Goal: Transaction & Acquisition: Purchase product/service

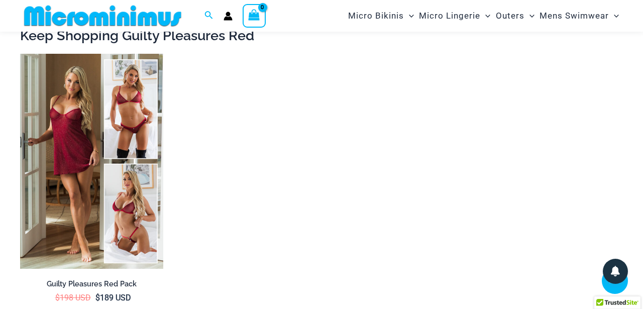
scroll to position [1429, 0]
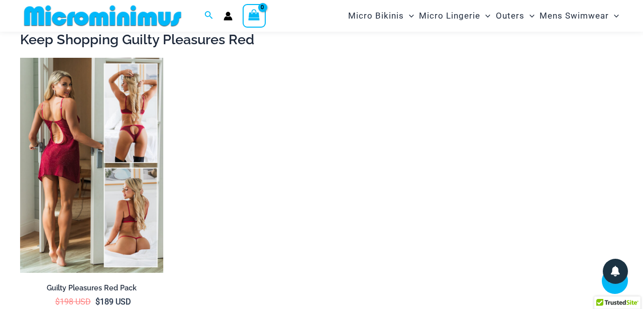
click at [132, 131] on img at bounding box center [91, 165] width 143 height 215
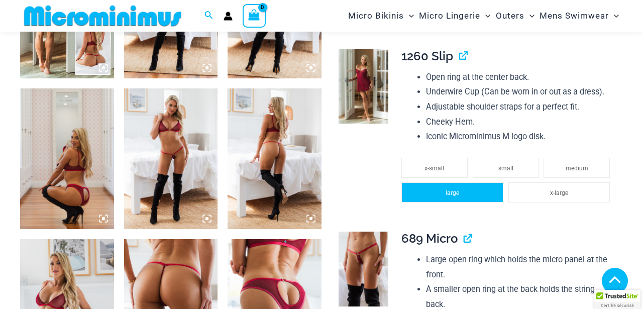
click at [456, 189] on span "large" at bounding box center [452, 192] width 14 height 7
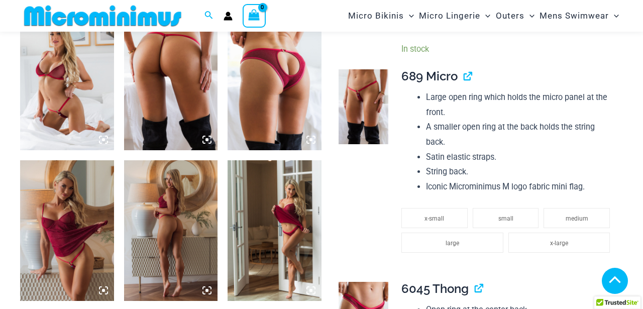
scroll to position [846, 0]
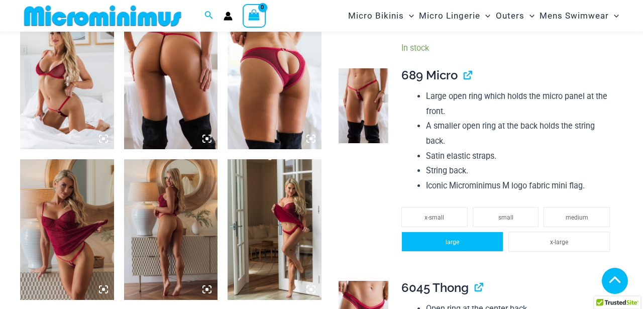
click at [448, 238] on span "large" at bounding box center [452, 241] width 14 height 7
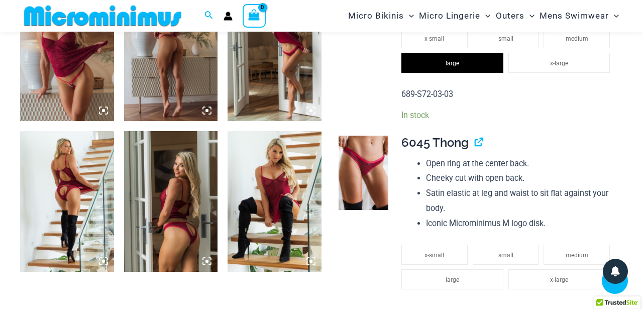
scroll to position [1028, 0]
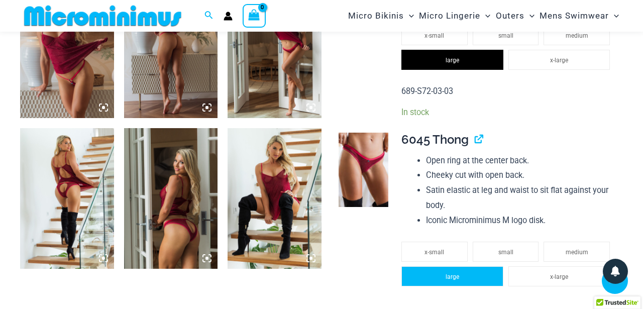
click at [446, 266] on li "large" at bounding box center [451, 276] width 101 height 20
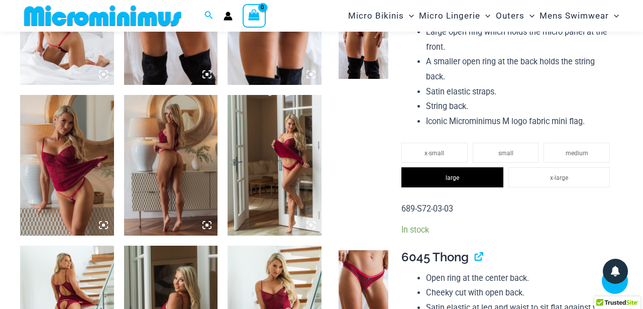
scroll to position [912, 0]
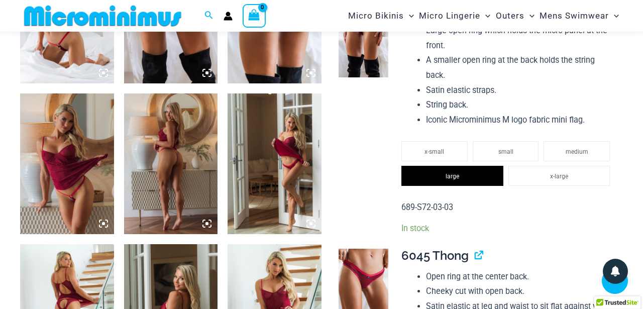
click at [67, 159] on img at bounding box center [67, 163] width 94 height 141
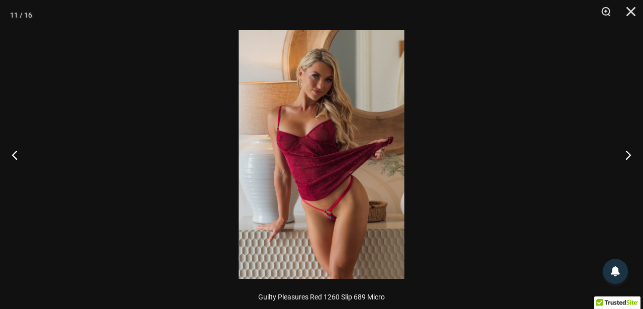
click at [352, 201] on img at bounding box center [321, 154] width 166 height 248
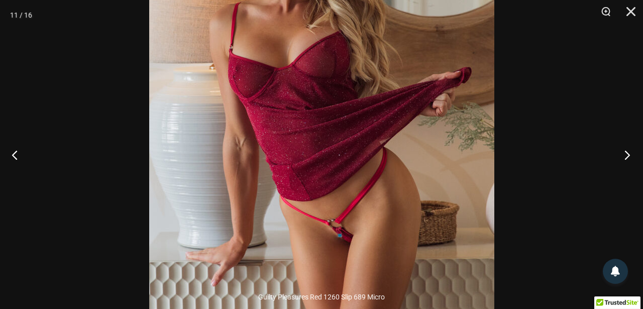
click at [631, 155] on button "Next" at bounding box center [624, 155] width 38 height 50
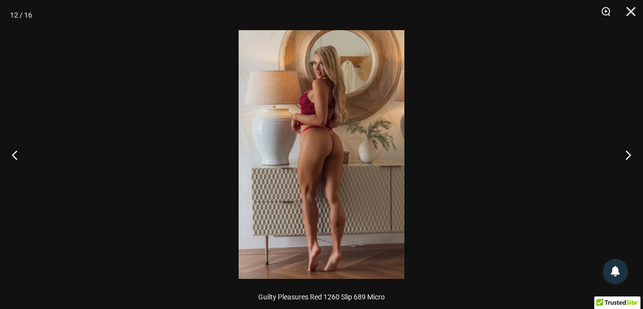
click at [321, 145] on img at bounding box center [321, 154] width 166 height 248
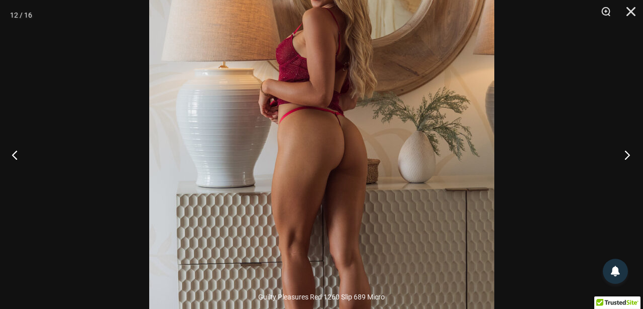
click at [625, 156] on button "Next" at bounding box center [624, 155] width 38 height 50
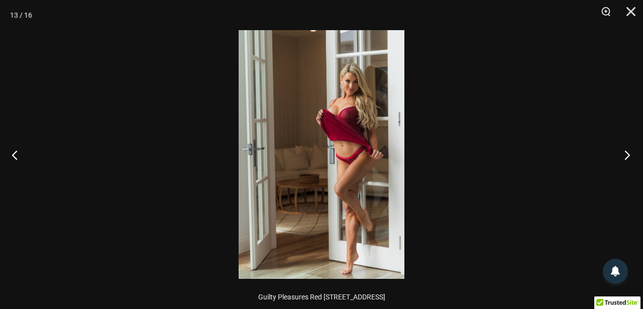
click at [625, 156] on button "Next" at bounding box center [624, 155] width 38 height 50
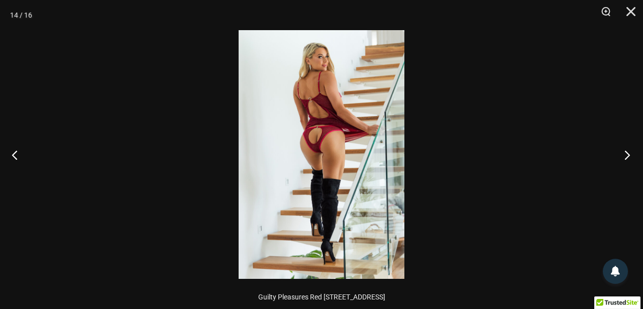
click at [625, 156] on button "Next" at bounding box center [624, 155] width 38 height 50
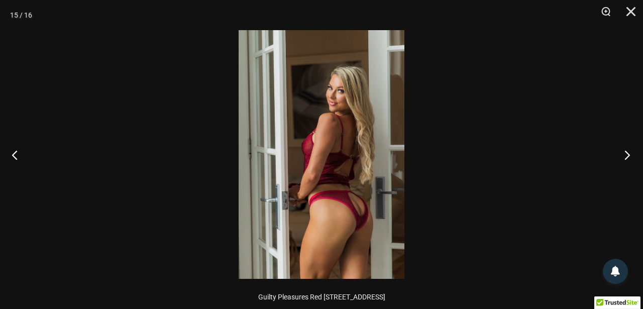
click at [625, 156] on button "Next" at bounding box center [624, 155] width 38 height 50
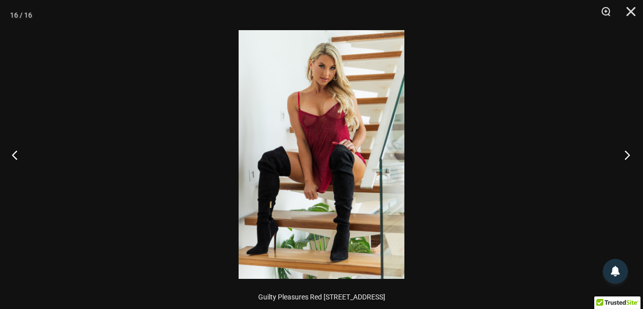
click at [625, 156] on button "Next" at bounding box center [624, 155] width 38 height 50
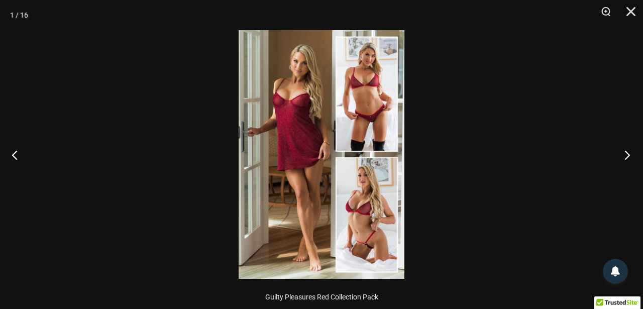
click at [625, 156] on button "Next" at bounding box center [624, 155] width 38 height 50
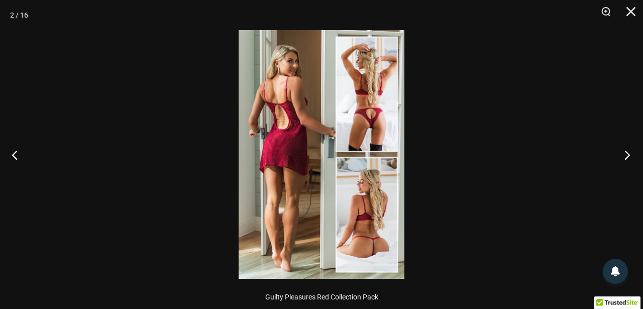
click at [625, 156] on button "Next" at bounding box center [624, 155] width 38 height 50
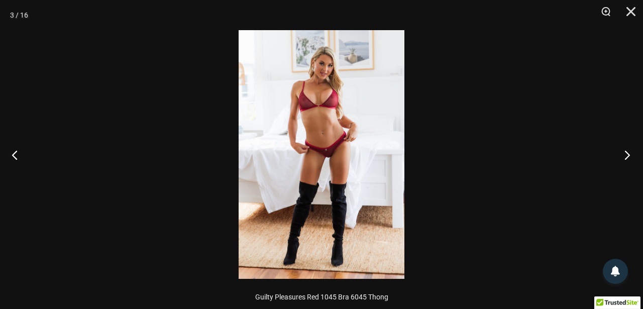
click at [625, 156] on button "Next" at bounding box center [624, 155] width 38 height 50
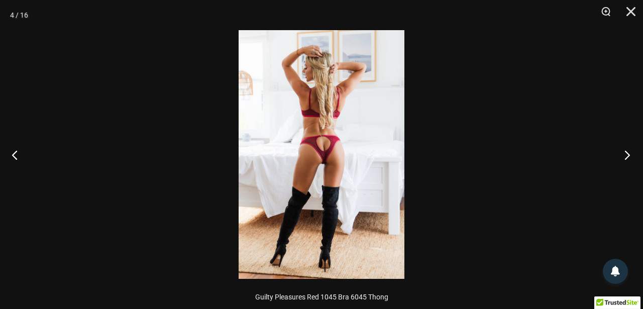
click at [625, 156] on button "Next" at bounding box center [624, 155] width 38 height 50
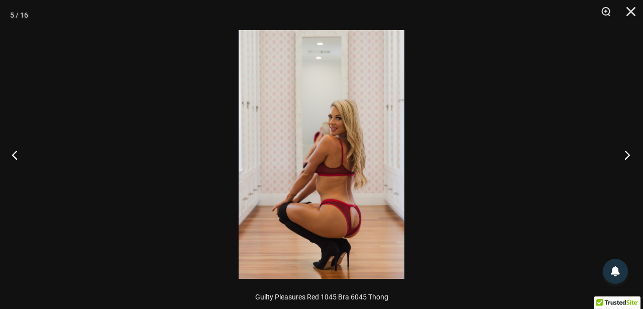
click at [625, 156] on button "Next" at bounding box center [624, 155] width 38 height 50
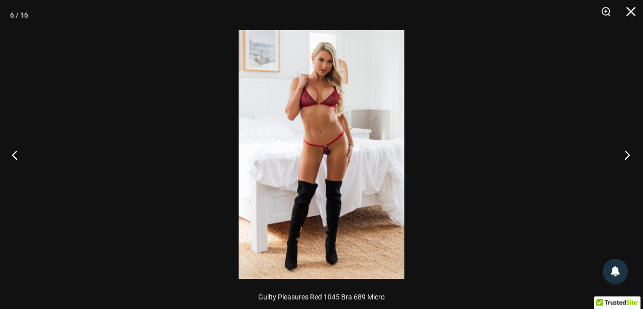
click at [625, 156] on button "Next" at bounding box center [624, 155] width 38 height 50
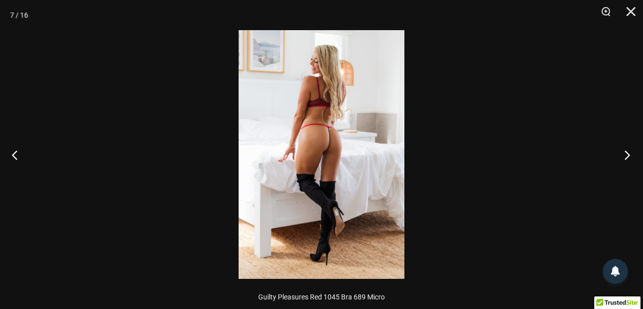
click at [625, 156] on button "Next" at bounding box center [624, 155] width 38 height 50
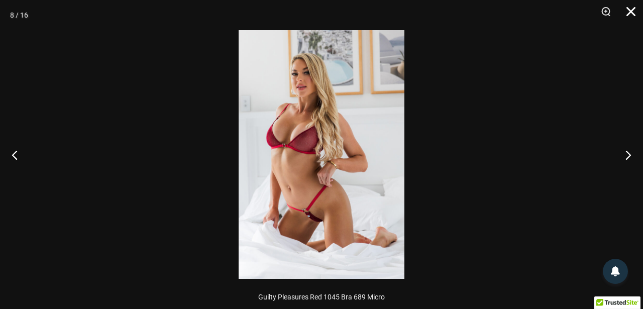
click at [633, 16] on button "Close" at bounding box center [626, 15] width 25 height 30
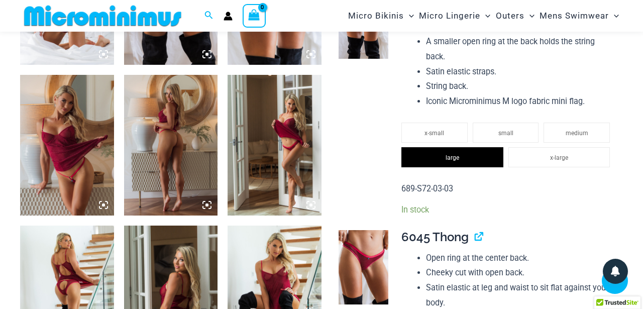
scroll to position [929, 0]
